Goal: Task Accomplishment & Management: Use online tool/utility

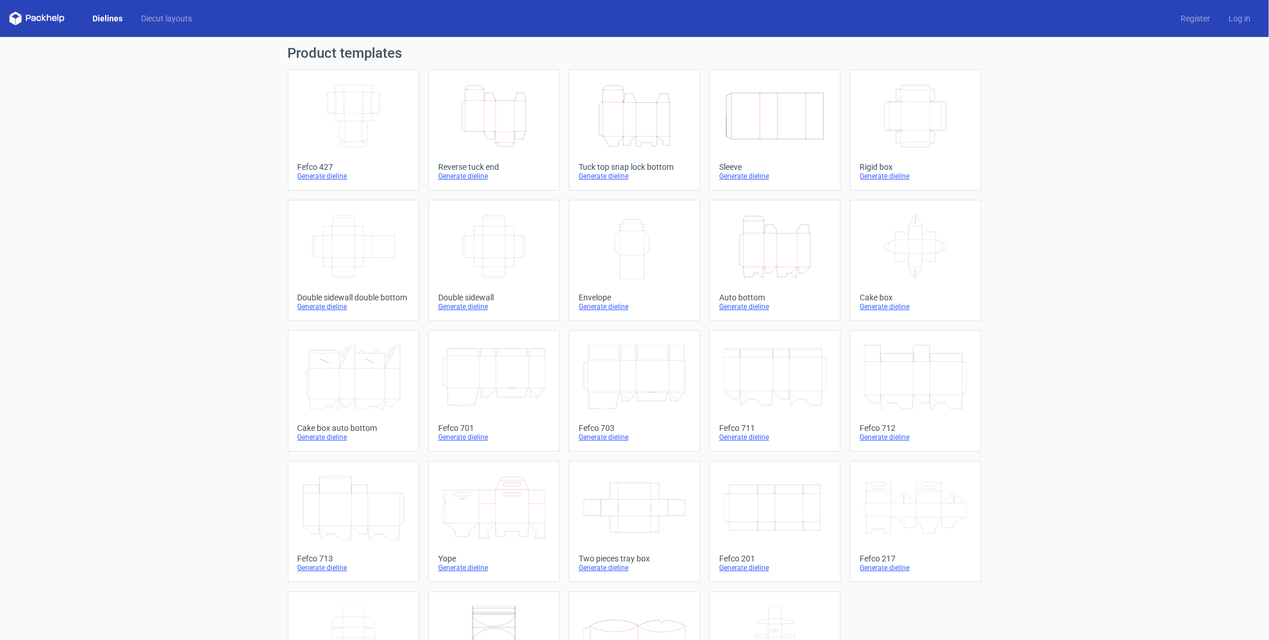
click at [483, 109] on icon "Height Depth Width" at bounding box center [494, 116] width 102 height 65
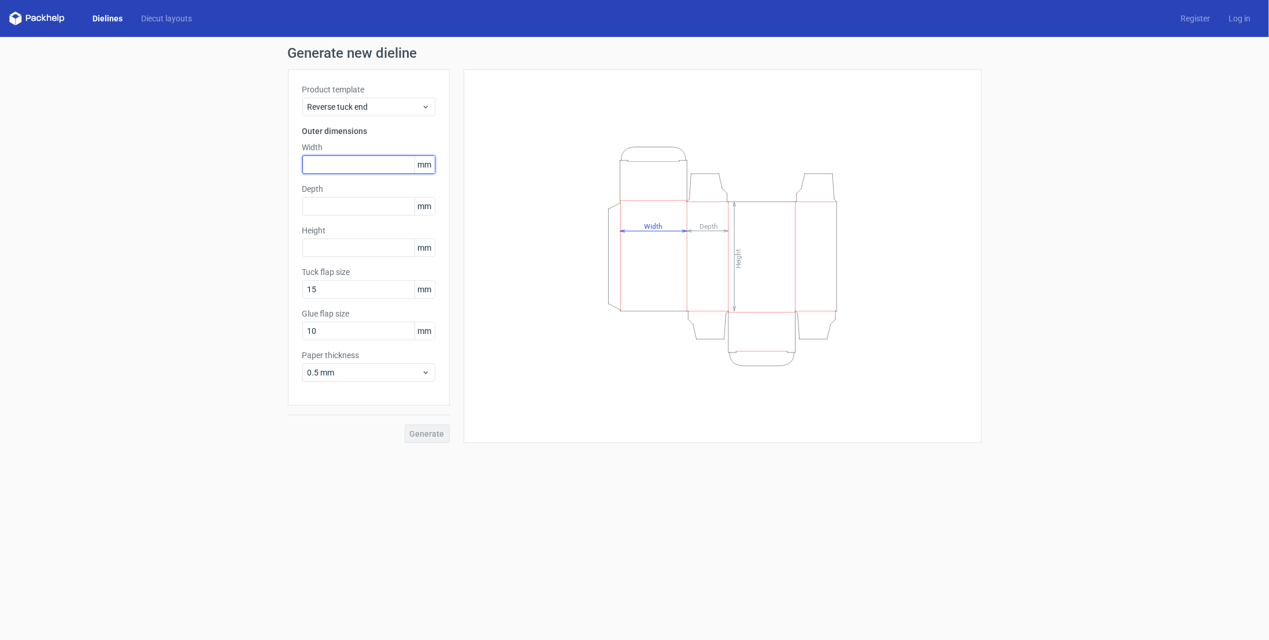
click at [320, 161] on input "text" at bounding box center [368, 164] width 133 height 18
type input "40"
type input "30"
type input "80"
click at [420, 336] on span "mm" at bounding box center [424, 330] width 20 height 17
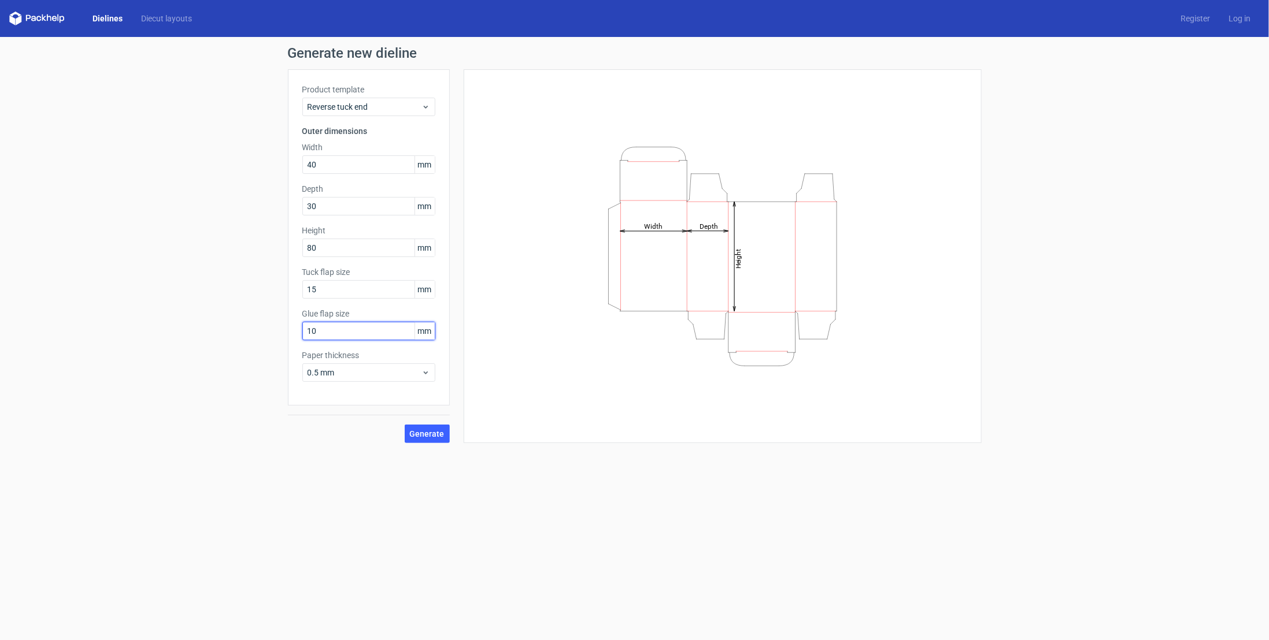
click at [377, 333] on input "10" at bounding box center [368, 331] width 133 height 18
click at [366, 373] on span "0.5 mm" at bounding box center [364, 373] width 114 height 12
drag, startPoint x: 340, startPoint y: 328, endPoint x: 260, endPoint y: 332, distance: 80.4
click at [260, 332] on div "Generate new dieline Product template Reverse tuck end Outer dimensions Width 4…" at bounding box center [634, 245] width 1269 height 416
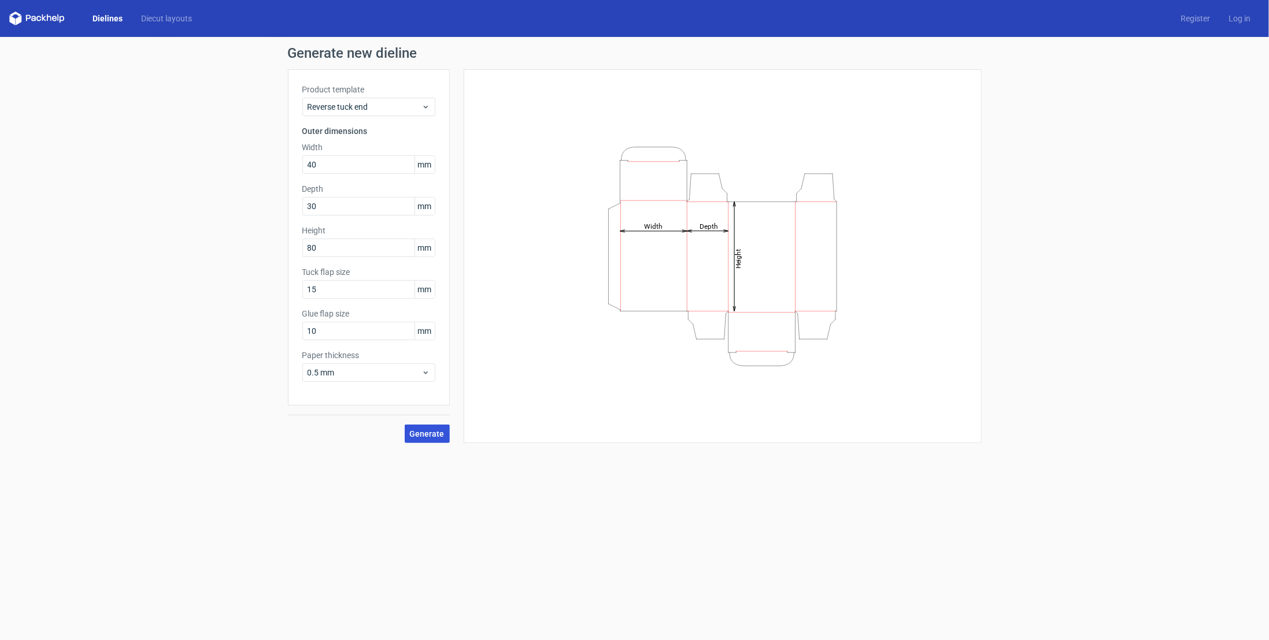
click at [428, 433] on span "Generate" at bounding box center [427, 434] width 35 height 8
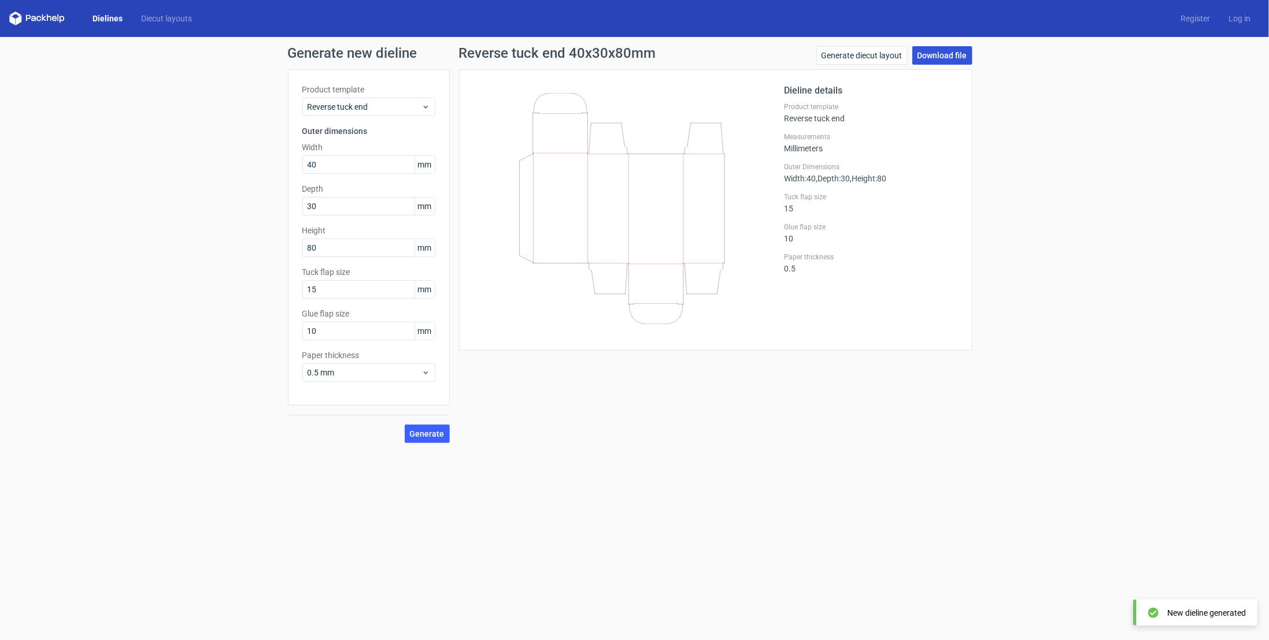
click at [950, 55] on link "Download file" at bounding box center [942, 55] width 60 height 18
click at [357, 379] on div "0.5 mm" at bounding box center [368, 373] width 133 height 18
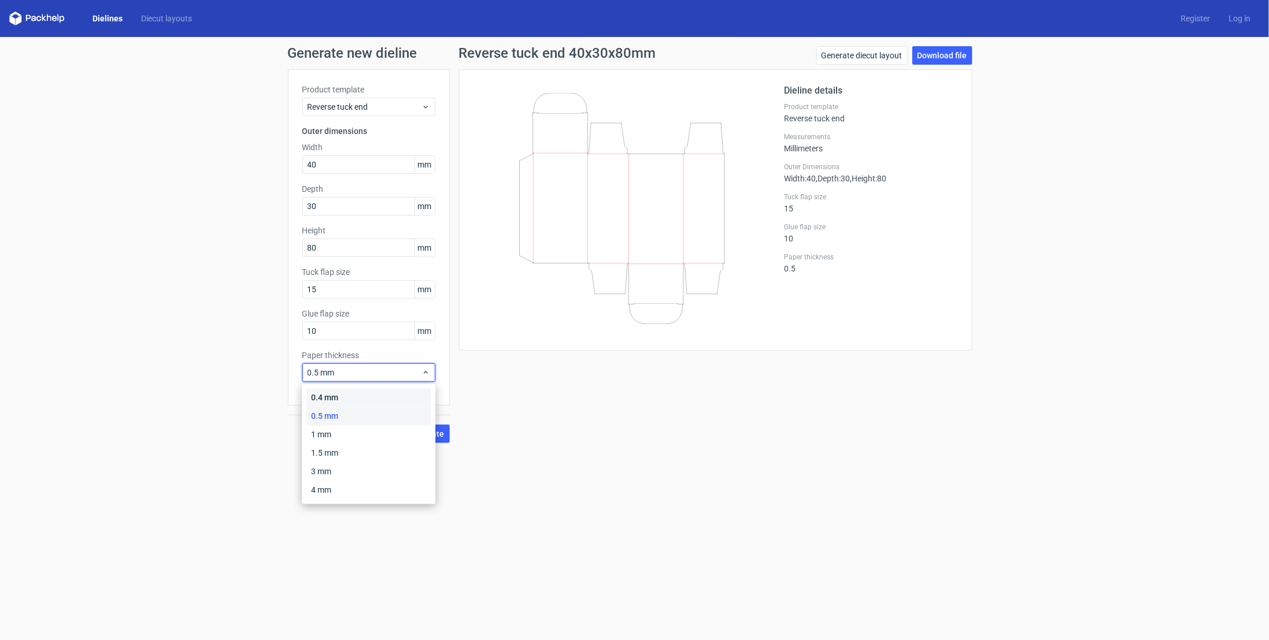
click at [354, 398] on div "0.4 mm" at bounding box center [368, 398] width 124 height 18
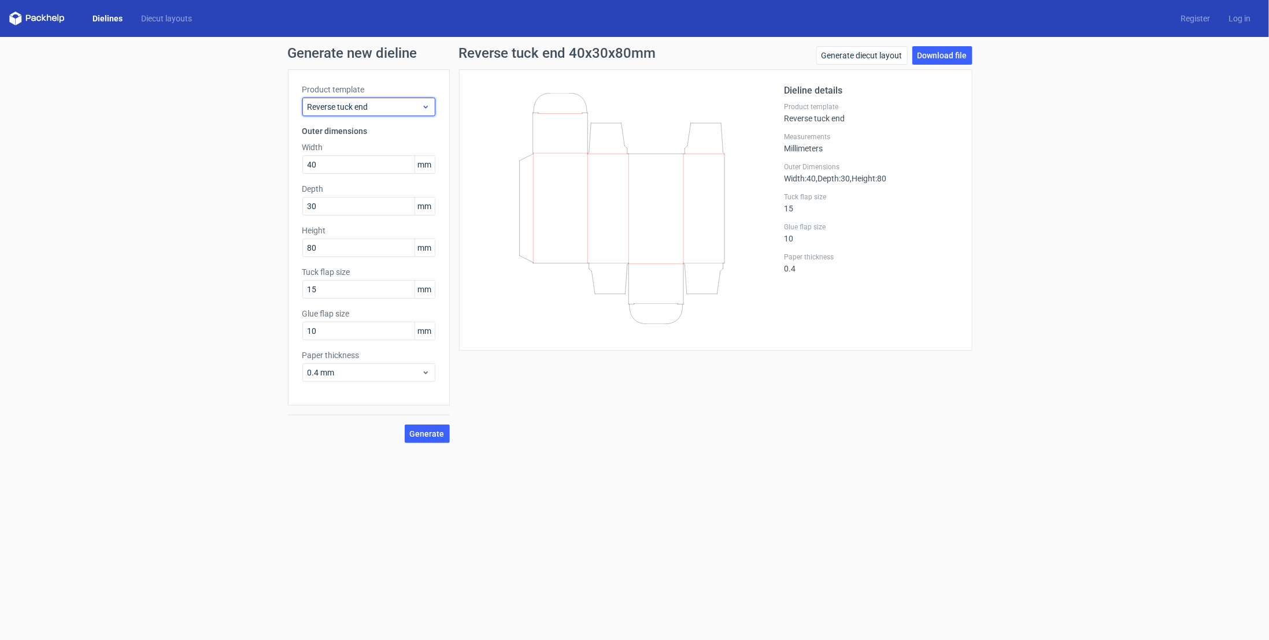
click at [387, 107] on span "Reverse tuck end" at bounding box center [364, 107] width 114 height 12
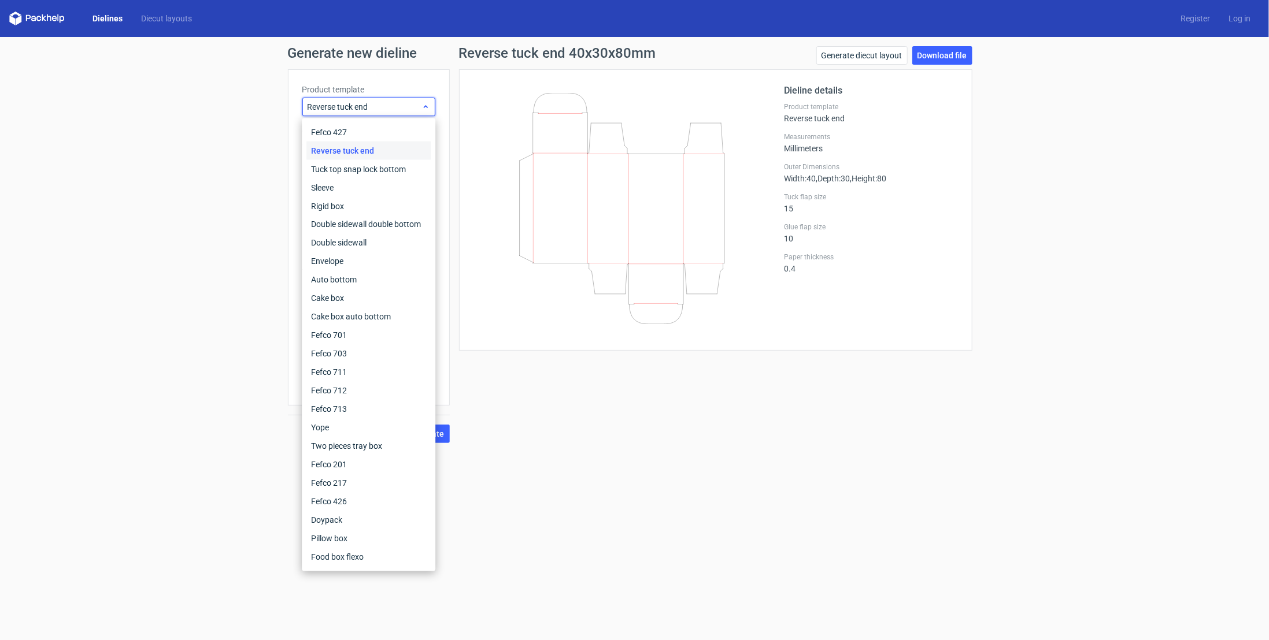
click at [380, 112] on span "Reverse tuck end" at bounding box center [364, 107] width 114 height 12
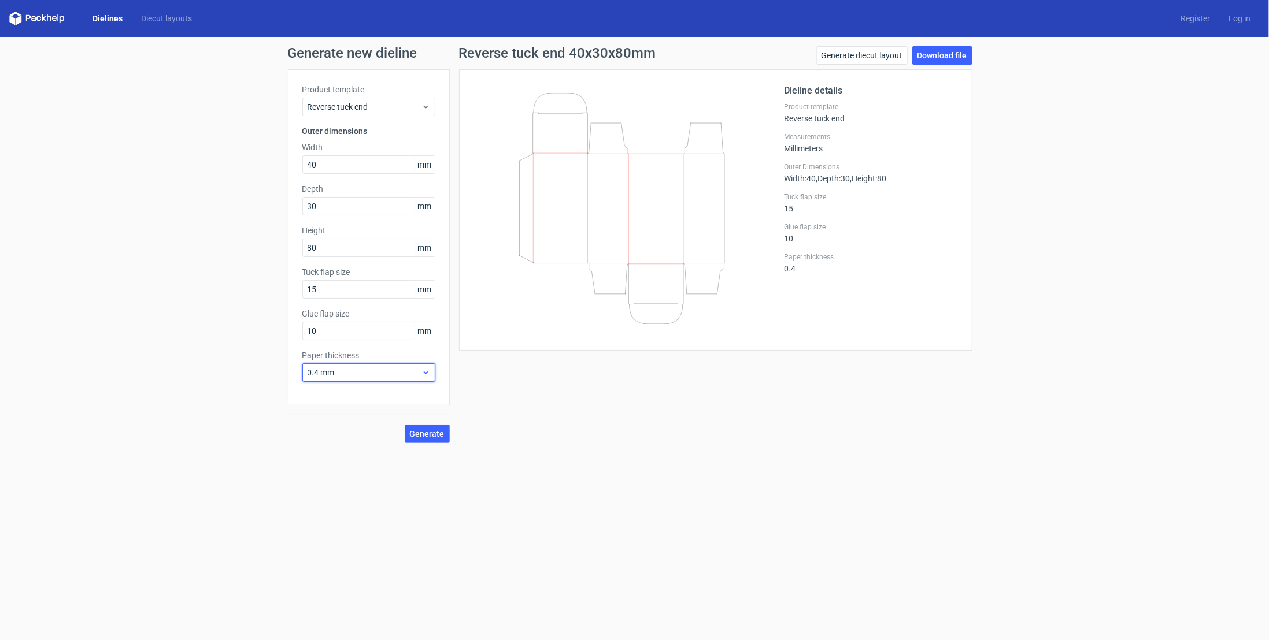
click at [428, 369] on icon at bounding box center [425, 372] width 9 height 9
click at [872, 55] on link "Generate diecut layout" at bounding box center [861, 55] width 91 height 18
click at [381, 108] on span "Reverse tuck end" at bounding box center [364, 107] width 114 height 12
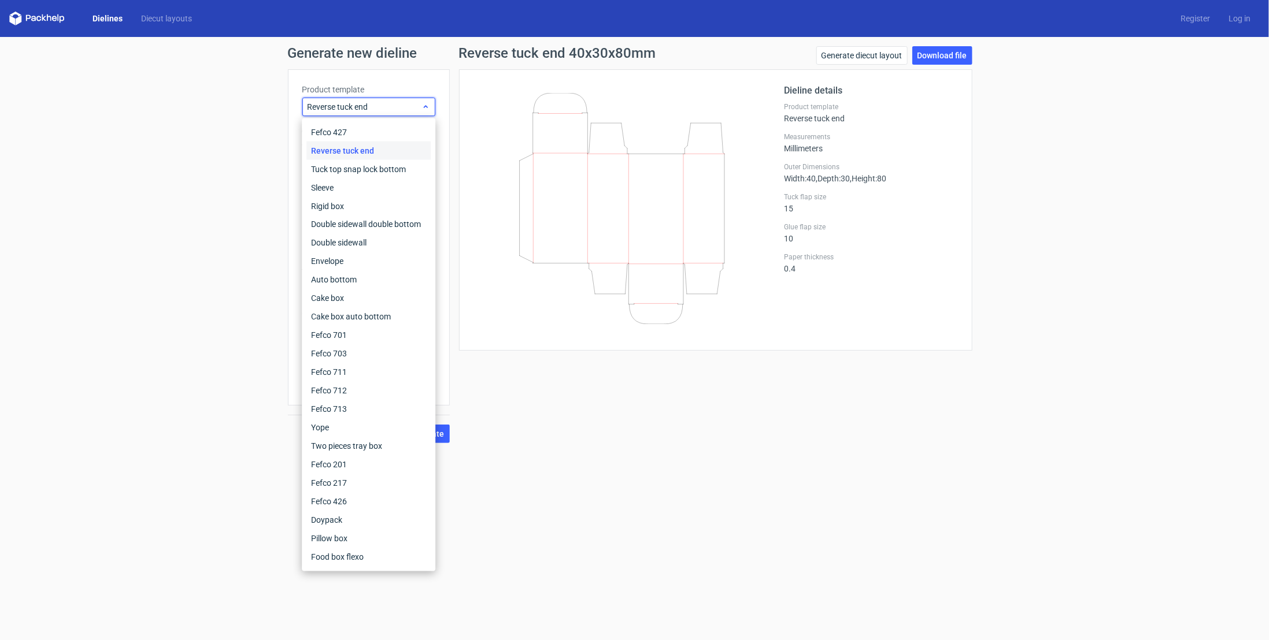
click at [381, 108] on span "Reverse tuck end" at bounding box center [364, 107] width 114 height 12
